Goal: Information Seeking & Learning: Learn about a topic

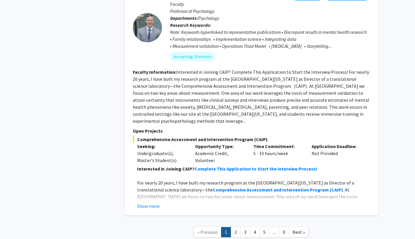
scroll to position [2721, 0]
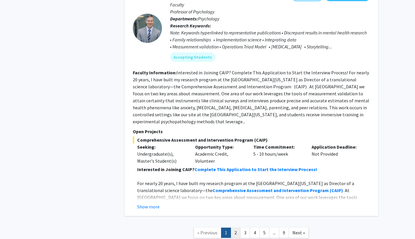
click at [234, 227] on link "2" at bounding box center [235, 232] width 10 height 10
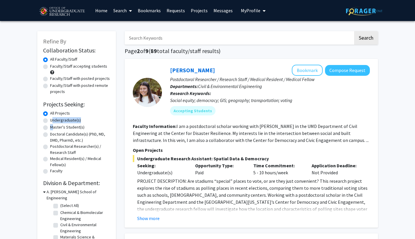
drag, startPoint x: 49, startPoint y: 121, endPoint x: 25, endPoint y: 129, distance: 25.5
click at [50, 120] on label "Undergraduate(s)" at bounding box center [65, 120] width 31 height 6
click at [50, 120] on input "Undergraduate(s)" at bounding box center [52, 119] width 4 height 4
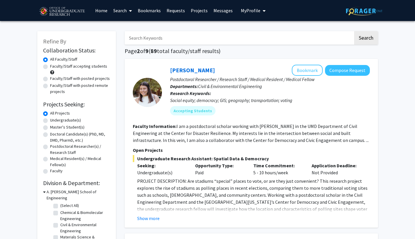
radio input "true"
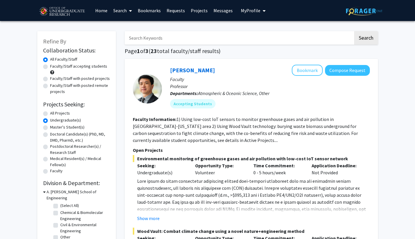
click at [50, 113] on label "All Projects" at bounding box center [60, 113] width 20 height 6
click at [50, 113] on input "All Projects" at bounding box center [52, 112] width 4 height 4
radio input "true"
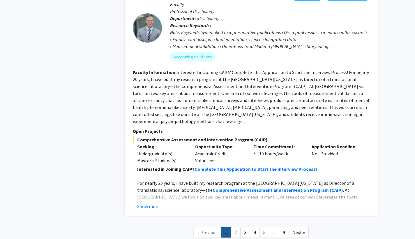
scroll to position [2721, 0]
click at [233, 227] on link "2" at bounding box center [235, 232] width 10 height 10
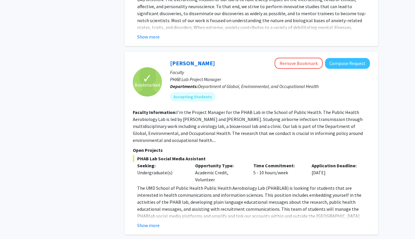
scroll to position [1248, 0]
click at [152, 221] on button "Show more" at bounding box center [148, 224] width 22 height 7
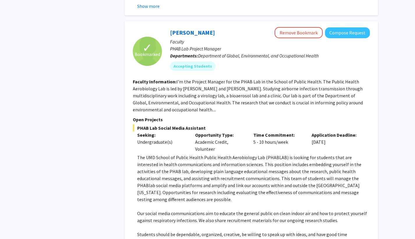
scroll to position [1279, 0]
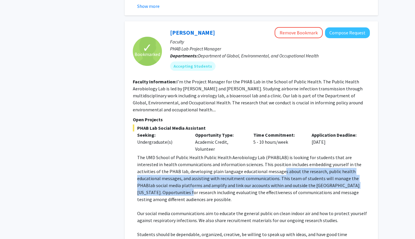
drag, startPoint x: 251, startPoint y: 157, endPoint x: 333, endPoint y: 172, distance: 83.5
click at [333, 172] on p "The UMD School of Public Health Public Health Aerobiology Lab (PHABLAB) is look…" at bounding box center [253, 178] width 232 height 49
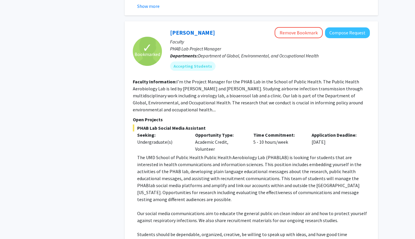
click at [368, 175] on p "The UMD School of Public Health Public Health Aerobiology Lab (PHABLAB) is look…" at bounding box center [253, 178] width 232 height 49
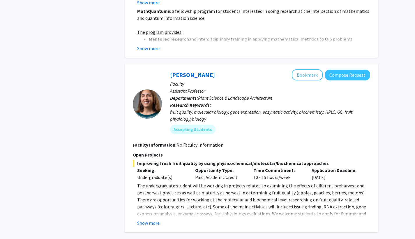
scroll to position [1890, 0]
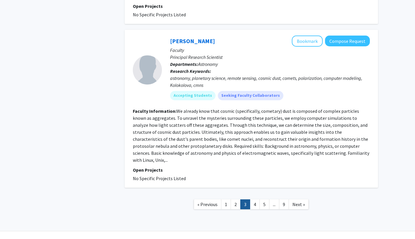
scroll to position [1394, 0]
click at [257, 199] on link "4" at bounding box center [255, 204] width 10 height 10
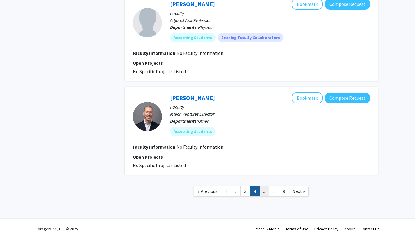
click at [261, 189] on link "5" at bounding box center [264, 191] width 10 height 10
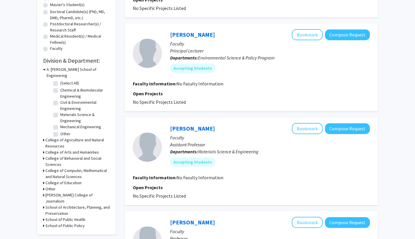
click at [58, 216] on h3 "School of Public Health" at bounding box center [65, 219] width 40 height 6
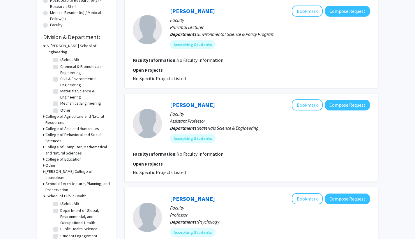
click at [60, 200] on label "(Select All)" at bounding box center [69, 203] width 19 height 6
click at [60, 200] on input "(Select All)" at bounding box center [62, 202] width 4 height 4
checkbox input "true"
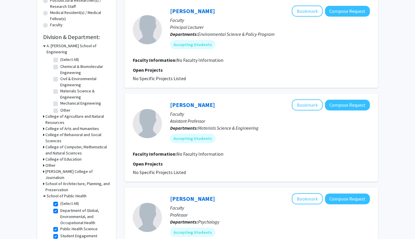
checkbox input "true"
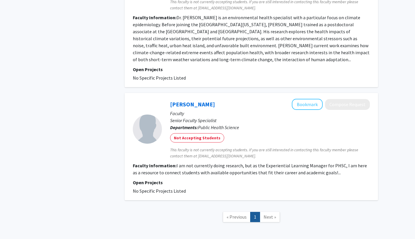
scroll to position [1194, 0]
click at [272, 214] on span "Next »" at bounding box center [269, 217] width 13 height 6
